Goal: Navigation & Orientation: Find specific page/section

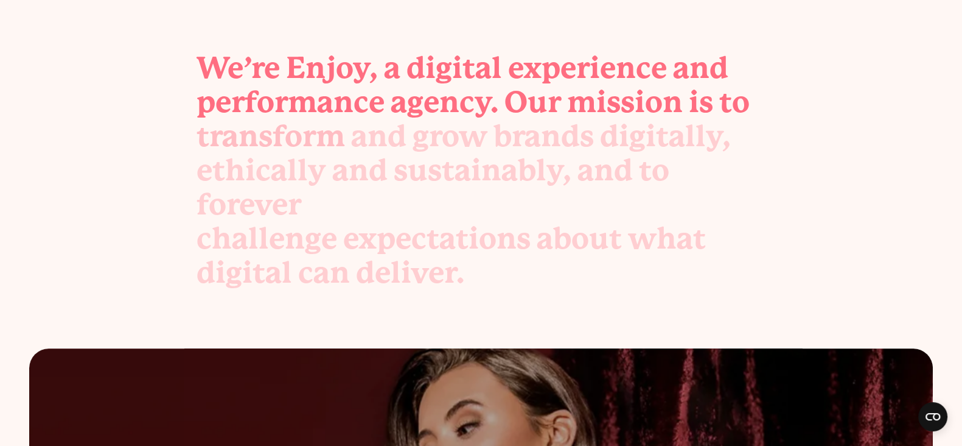
scroll to position [436, 0]
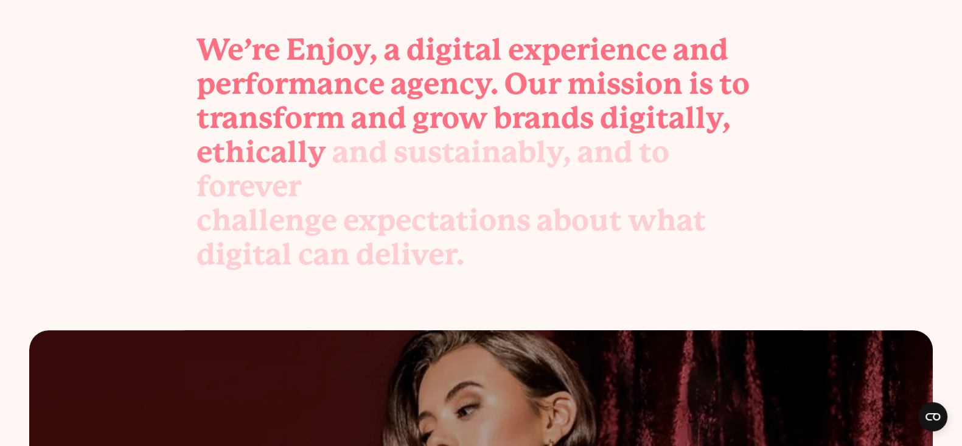
drag, startPoint x: 117, startPoint y: 123, endPoint x: 490, endPoint y: 243, distance: 391.3
copy body "time to transform enjoy grow your brand. We bring the best digital experts and …"
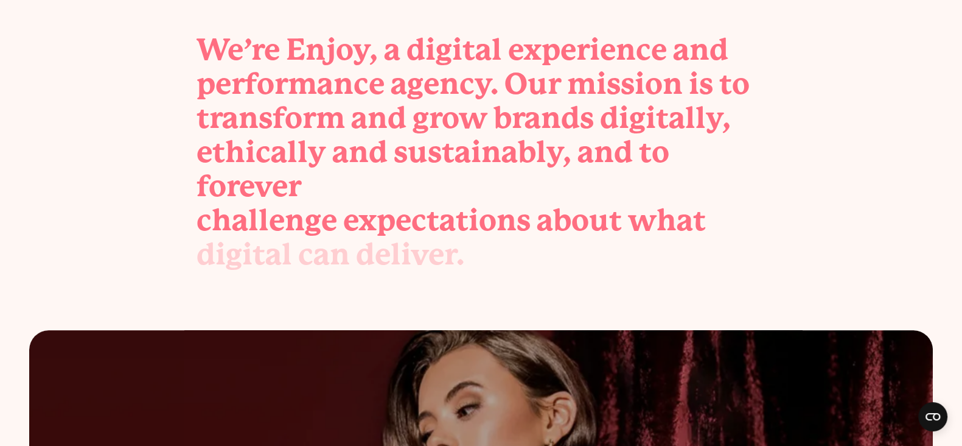
click at [189, 129] on div "We’re Enjoy, a digital experience and performance agency. Our mission is to tra…" at bounding box center [481, 152] width 628 height 239
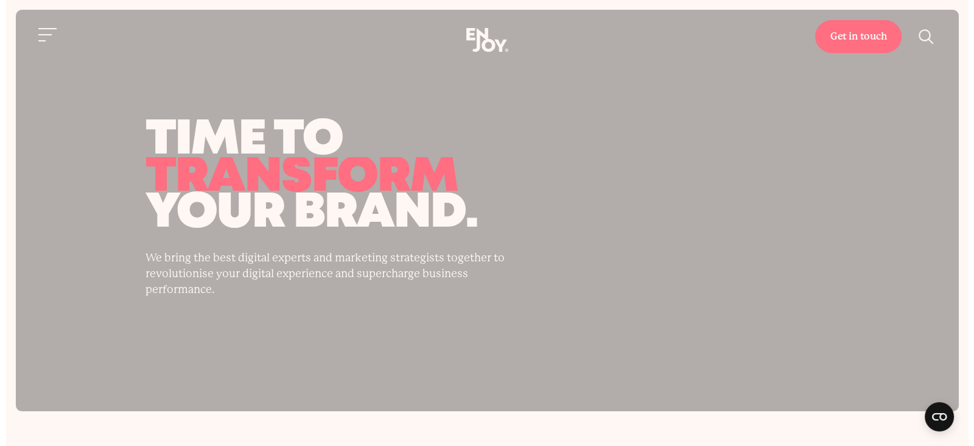
scroll to position [0, 0]
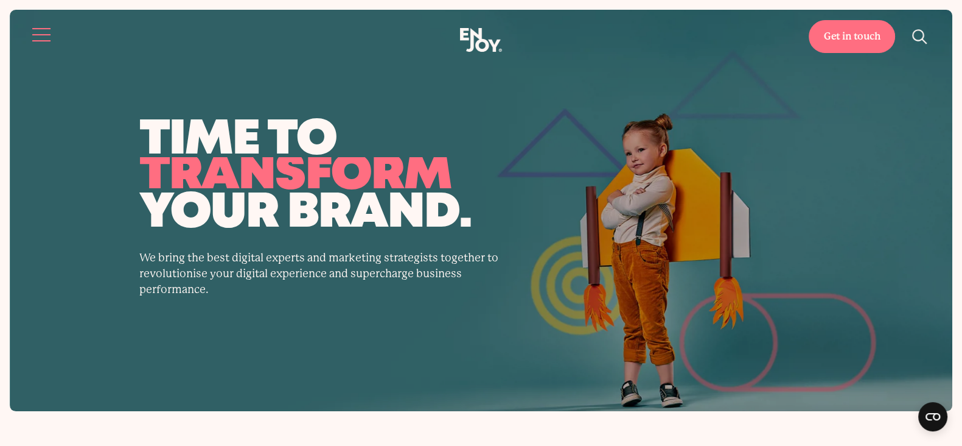
click at [40, 29] on button "Site navigation" at bounding box center [42, 35] width 26 height 26
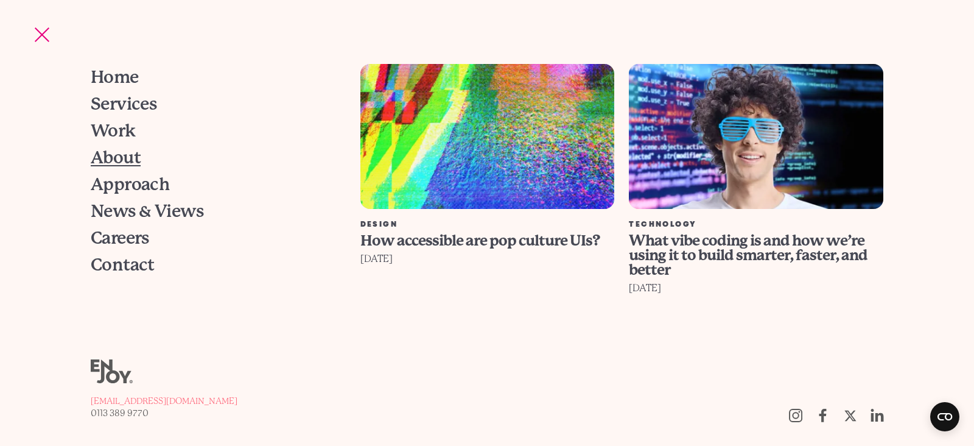
click at [107, 156] on span "About" at bounding box center [116, 157] width 50 height 17
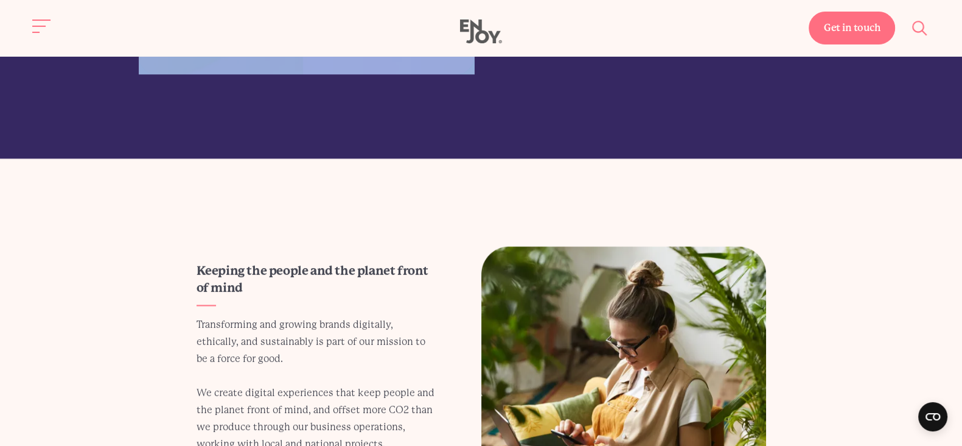
scroll to position [2359, 0]
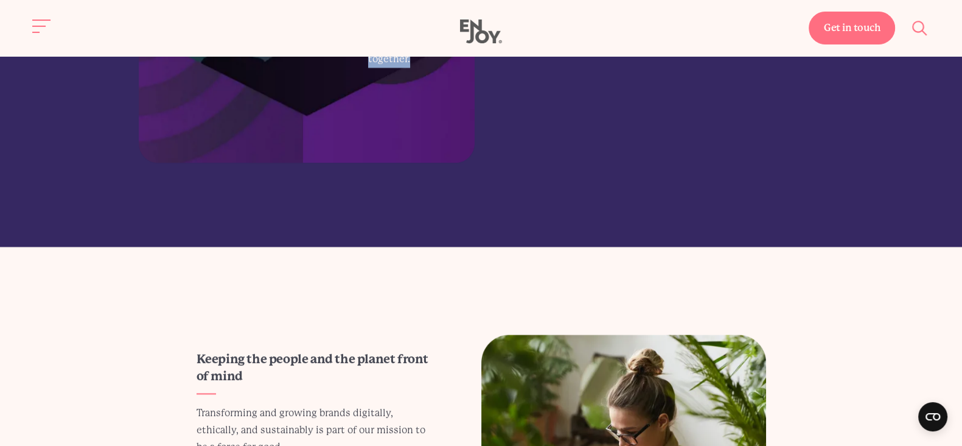
drag, startPoint x: 279, startPoint y: 122, endPoint x: 456, endPoint y: 187, distance: 188.2
copy body "transform your brand’s tomorrow. The digital world is one of endless opportunit…"
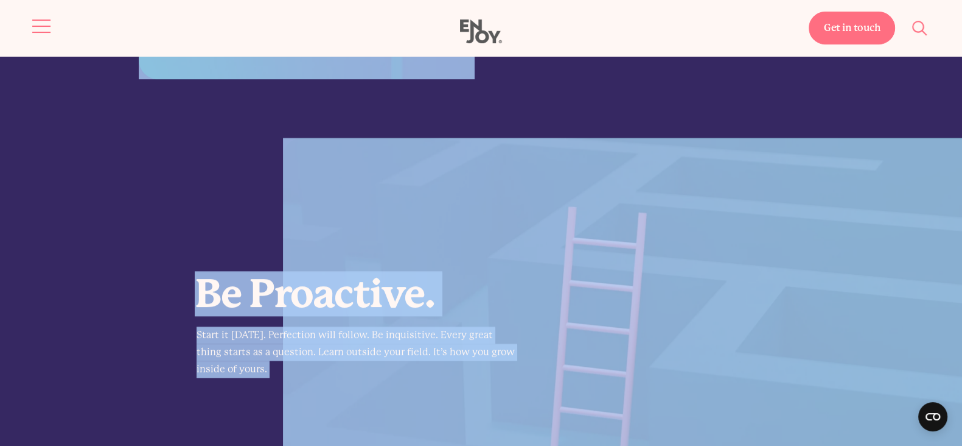
click at [33, 26] on span "Site navigation" at bounding box center [41, 26] width 18 height 1
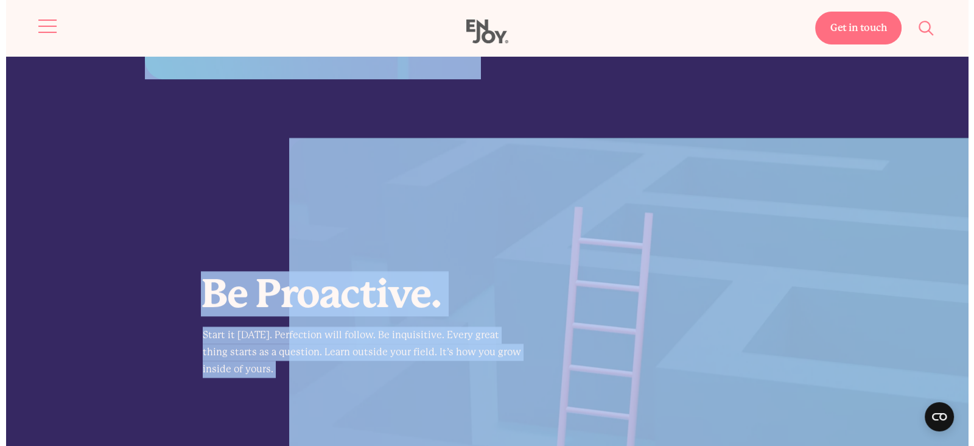
scroll to position [1601, 0]
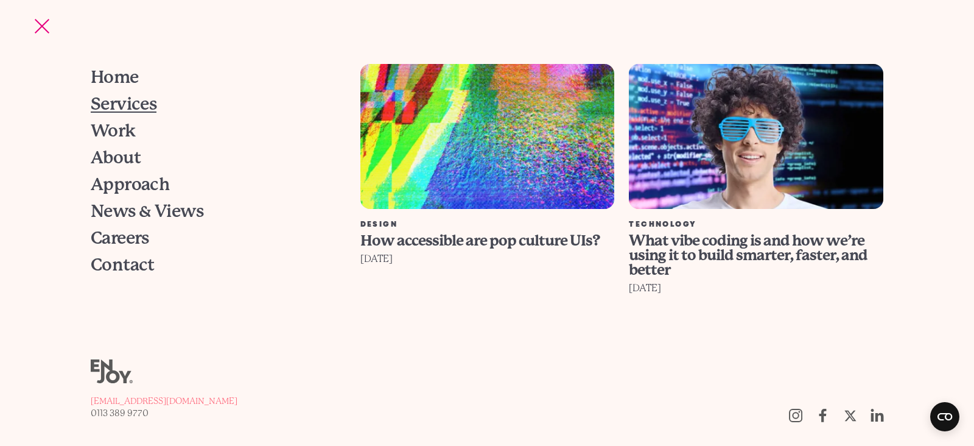
click at [137, 102] on span "Services" at bounding box center [124, 104] width 66 height 17
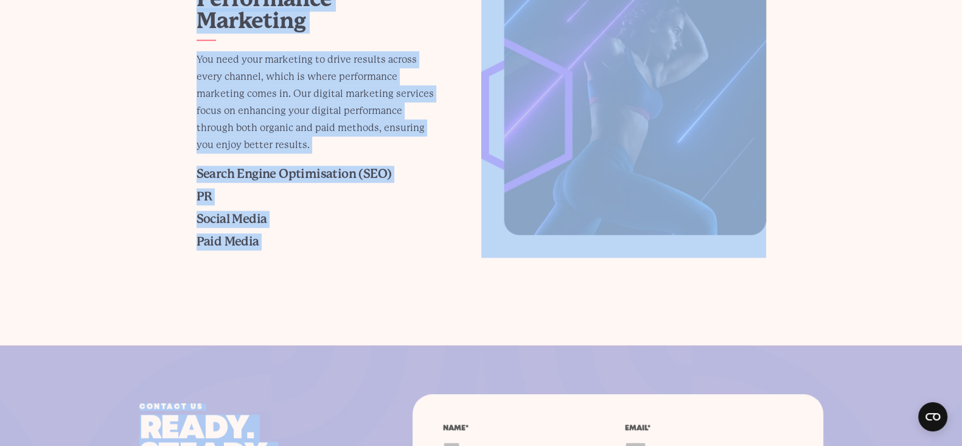
scroll to position [1168, 0]
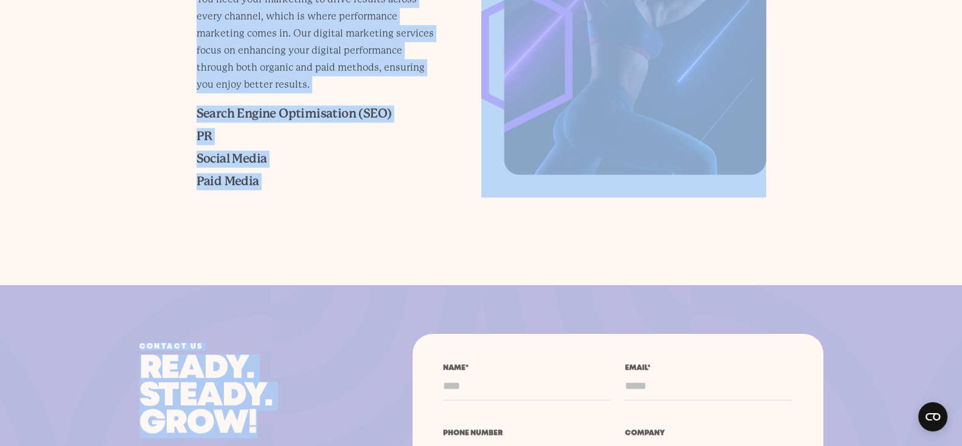
drag, startPoint x: 239, startPoint y: 83, endPoint x: 332, endPoint y: 195, distance: 146.1
copy body "digital marketing services The digital world presents boundless opportunities, …"
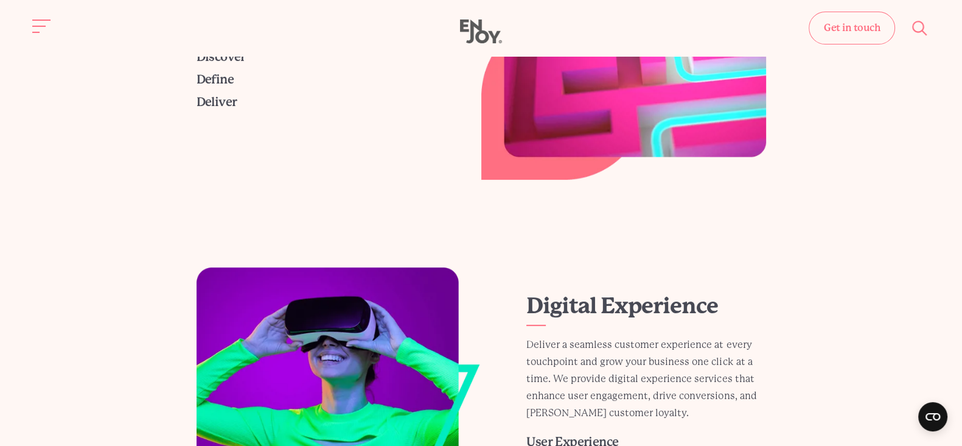
scroll to position [0, 0]
